Goal: Information Seeking & Learning: Check status

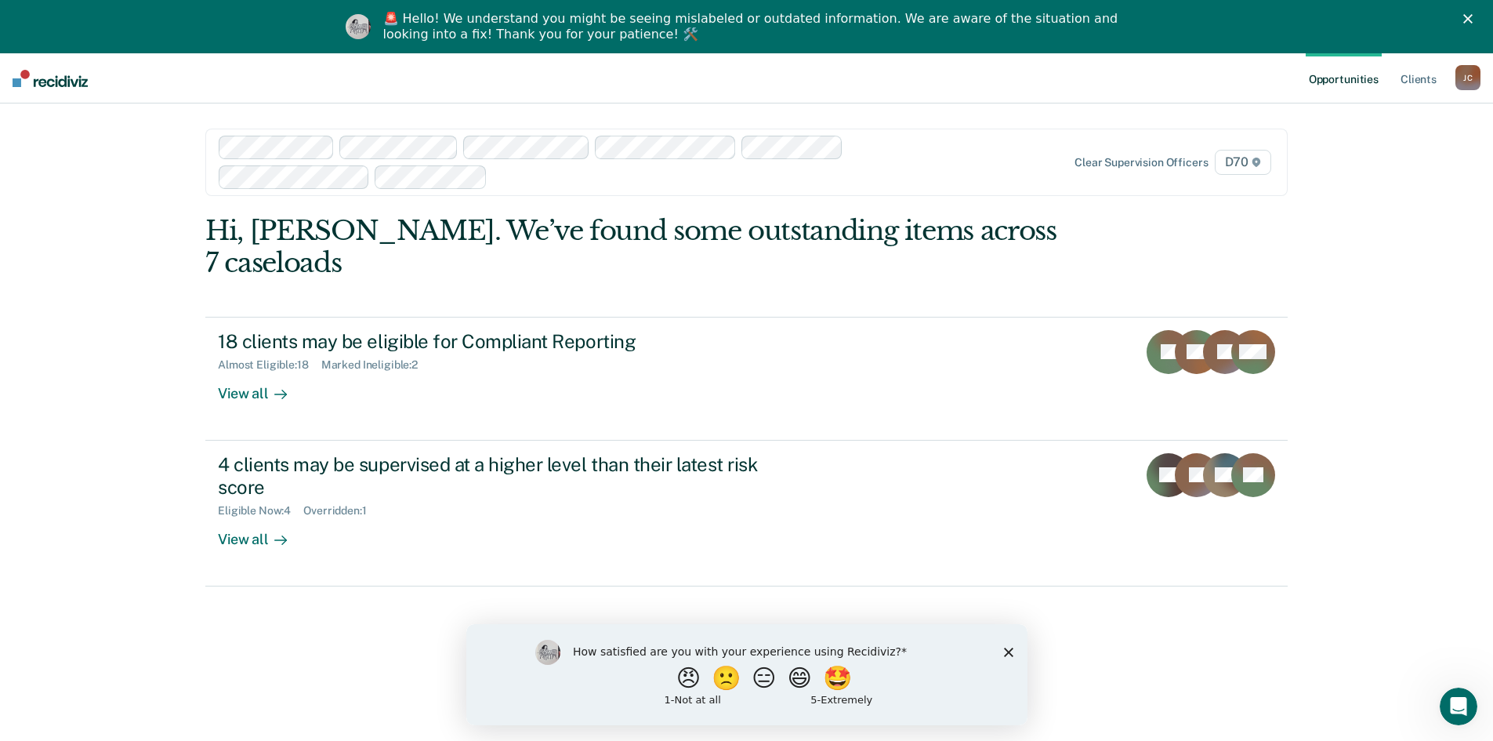
click at [1006, 653] on polygon "Close survey" at bounding box center [1007, 651] width 9 height 9
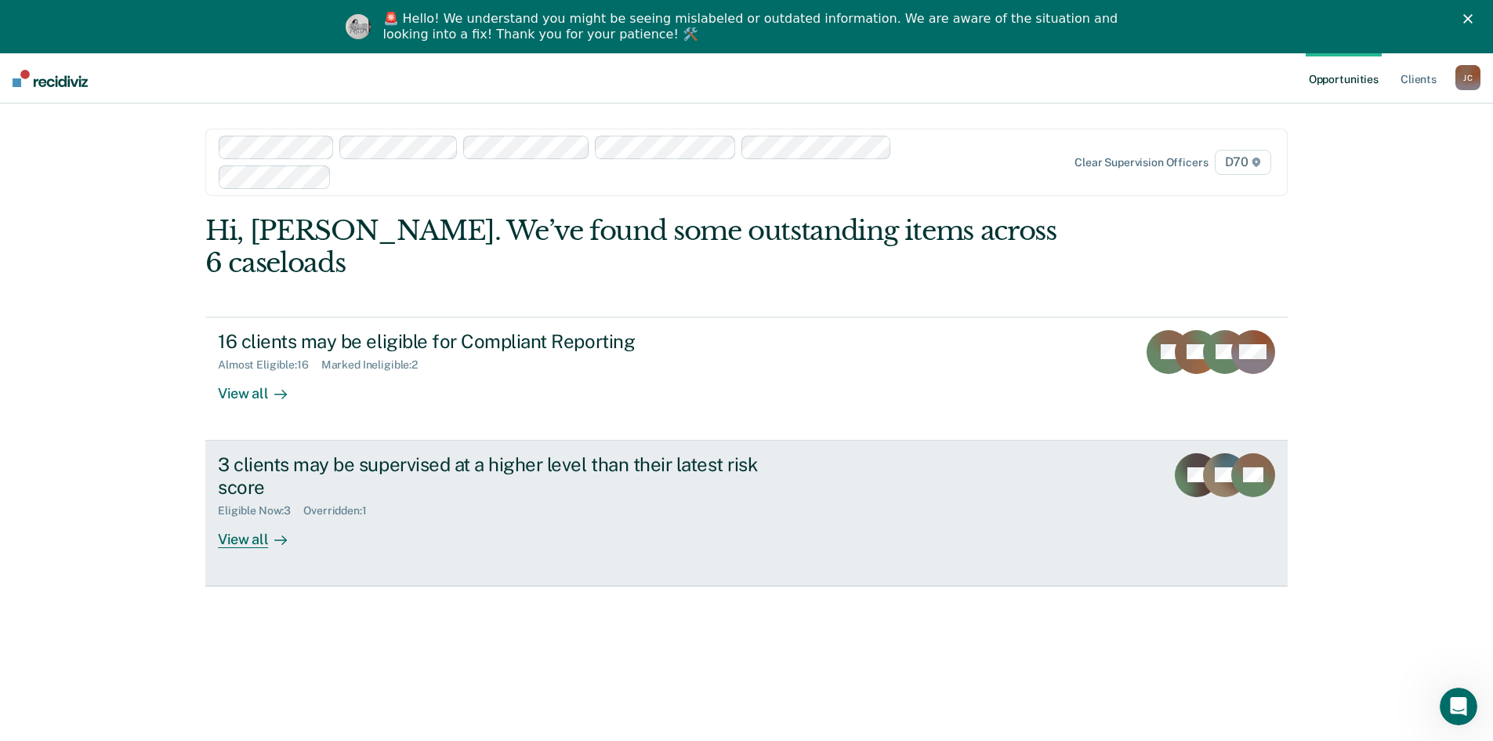
click at [746, 498] on div "Eligible Now : 3 Overridden : 1" at bounding box center [493, 508] width 550 height 20
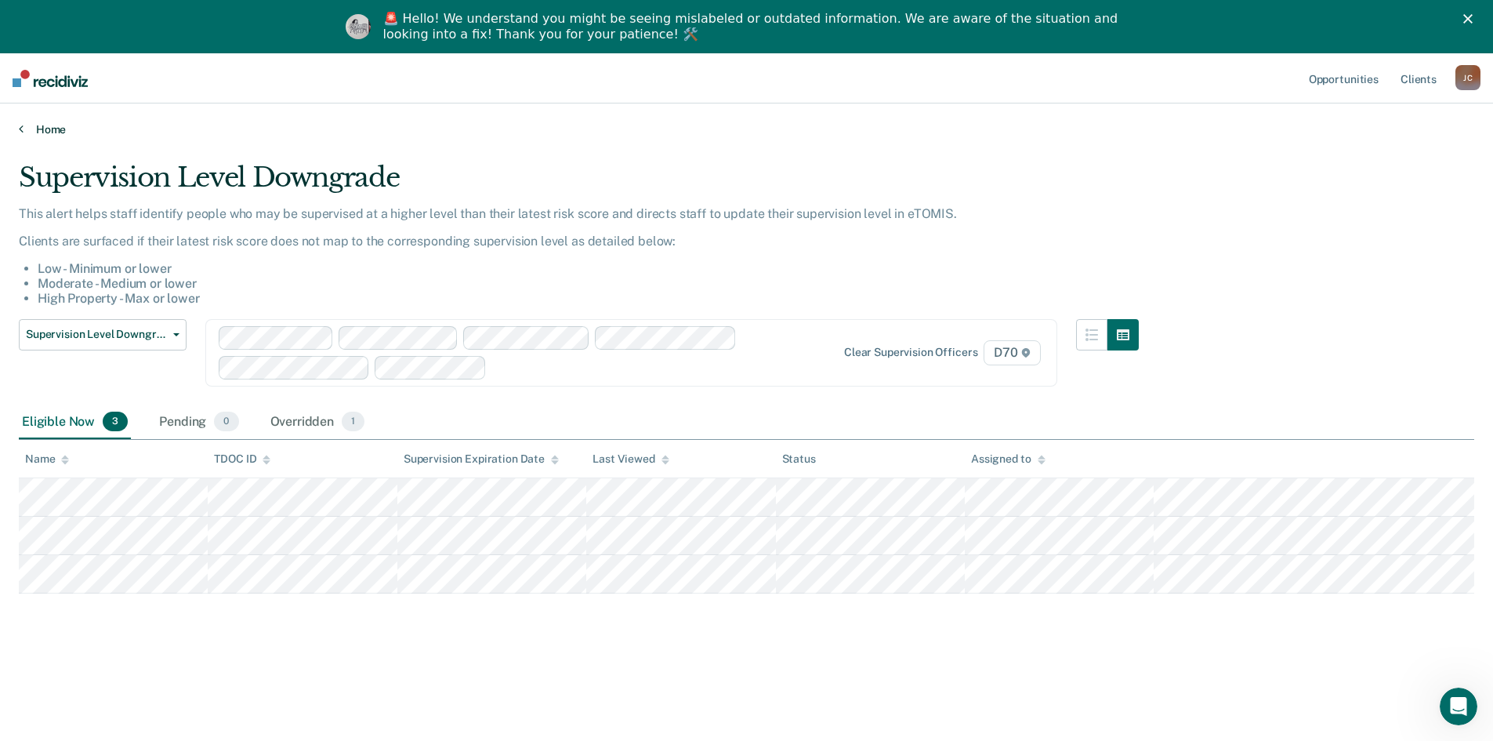
click at [42, 129] on link "Home" at bounding box center [747, 129] width 1456 height 14
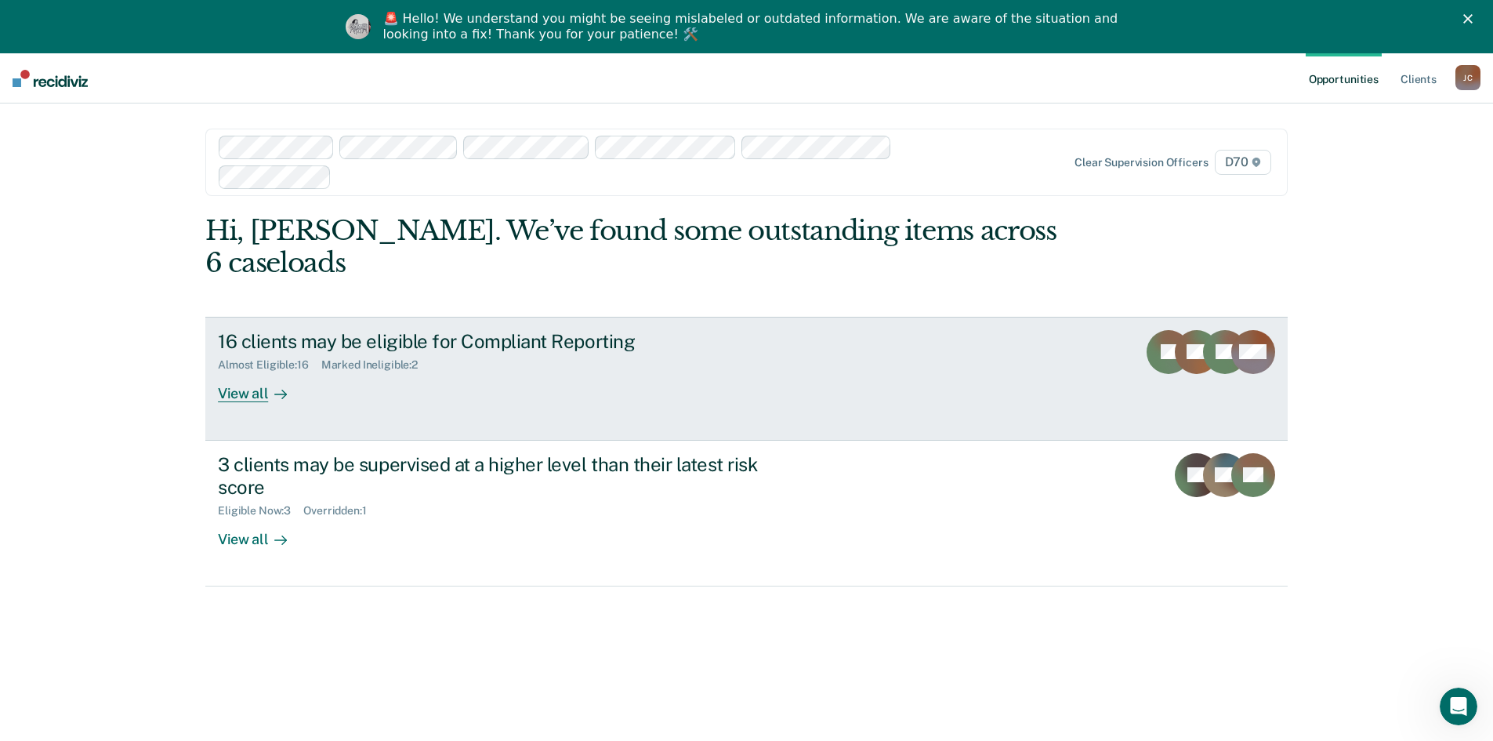
click at [427, 367] on div "16 clients may be eligible for Compliant Reporting Almost Eligible : 16 Marked …" at bounding box center [512, 366] width 588 height 72
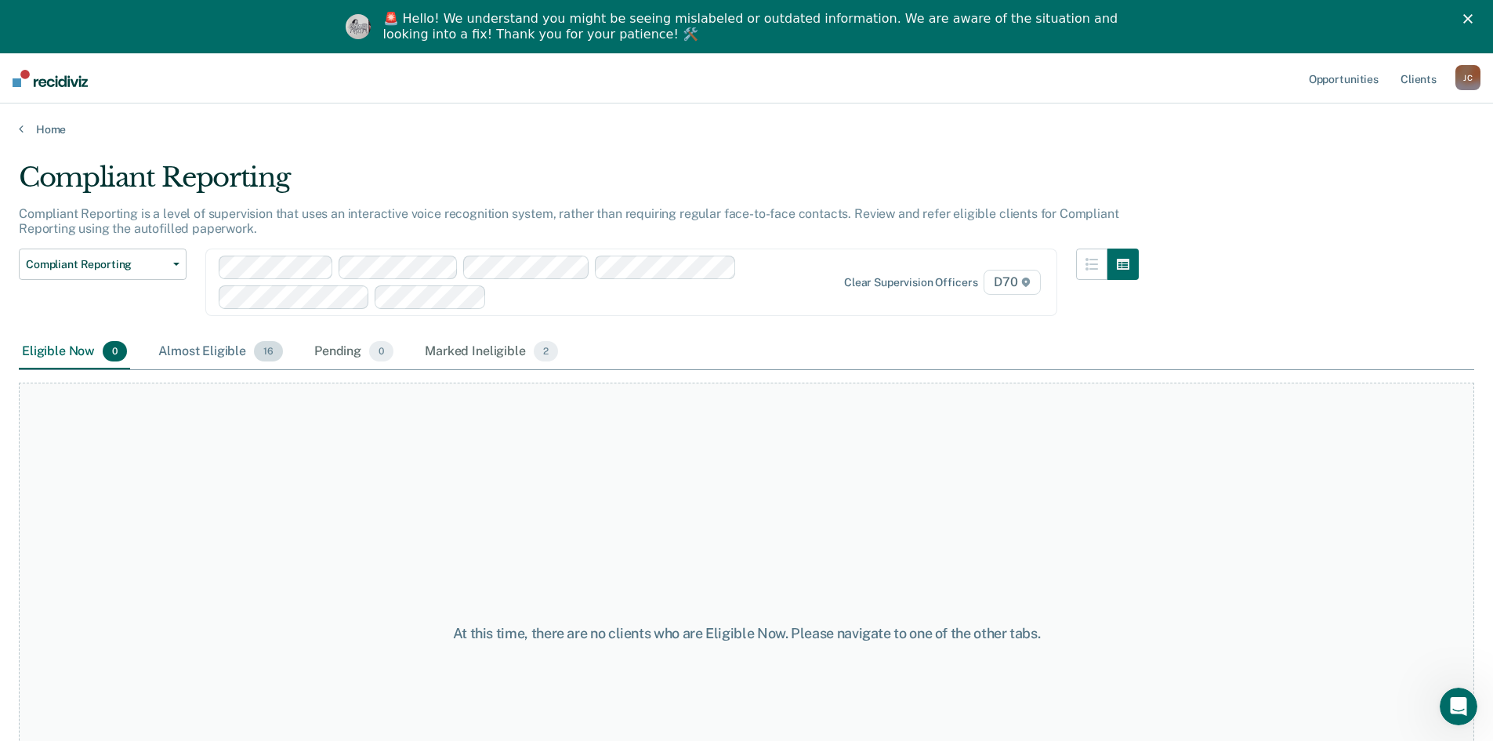
click at [236, 350] on div "Almost Eligible 16" at bounding box center [220, 352] width 131 height 34
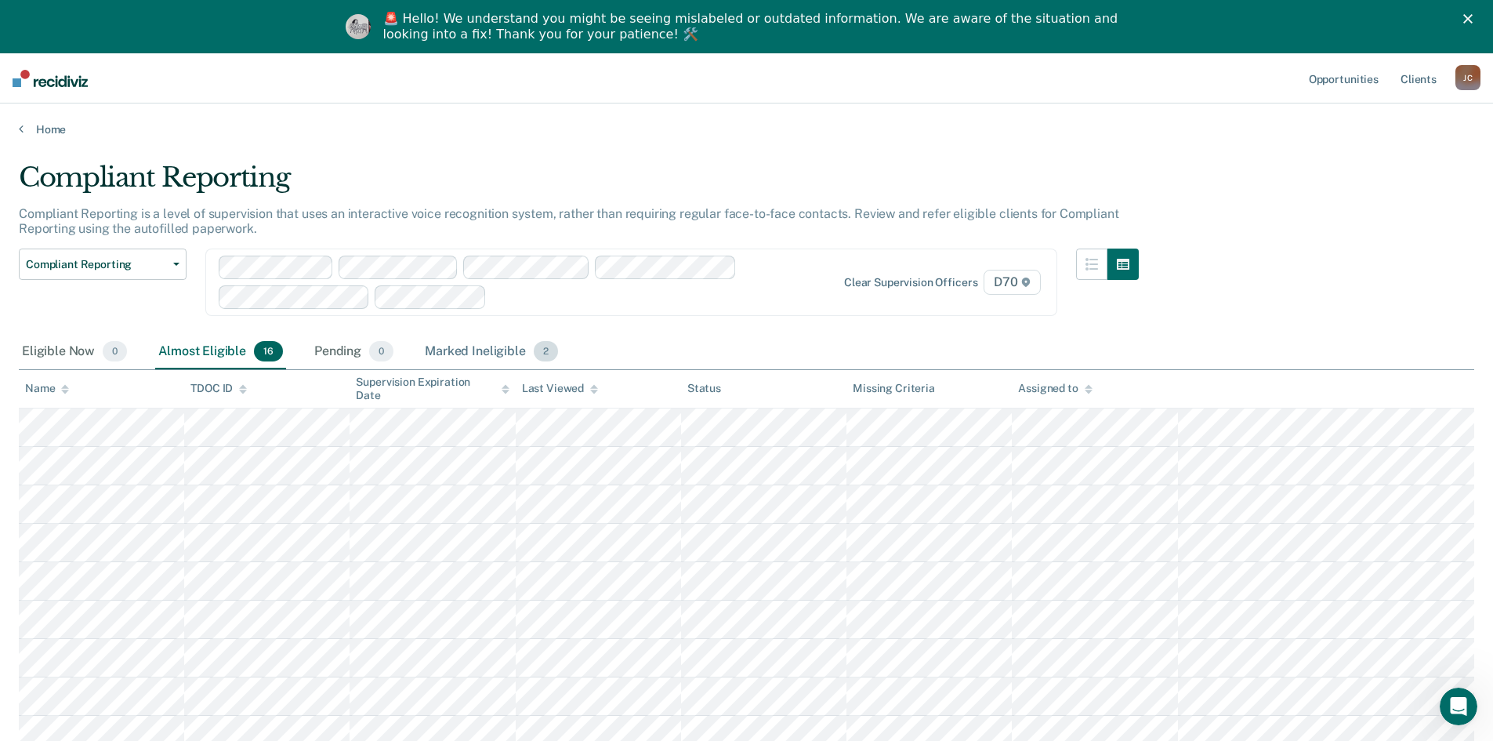
click at [480, 355] on div "Marked Ineligible 2" at bounding box center [492, 352] width 140 height 34
